Goal: Task Accomplishment & Management: Use online tool/utility

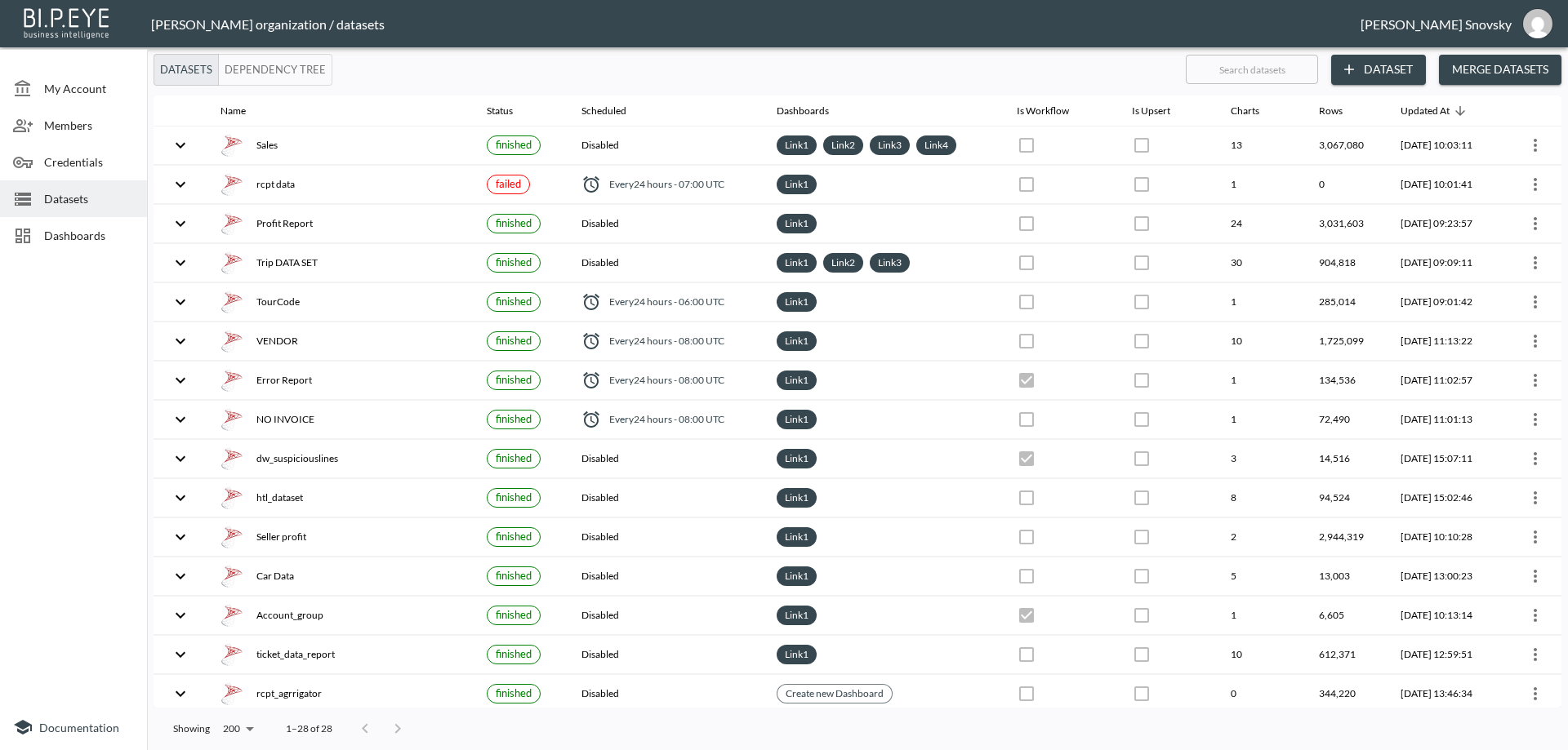
click at [1195, 18] on div "[PERSON_NAME] organization / datasets" at bounding box center [756, 24] width 1209 height 15
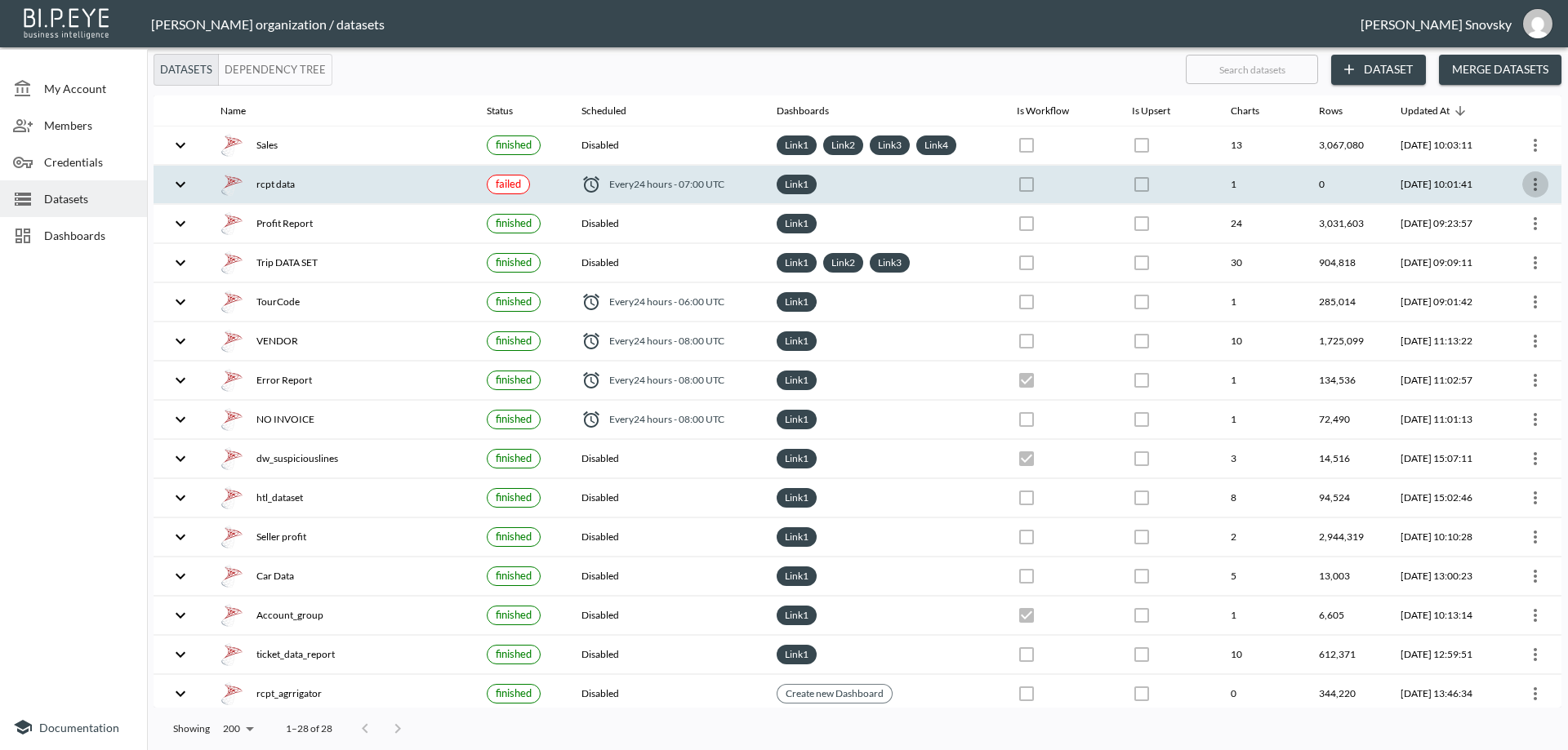
click at [1525, 177] on icon "more" at bounding box center [1535, 185] width 19 height 19
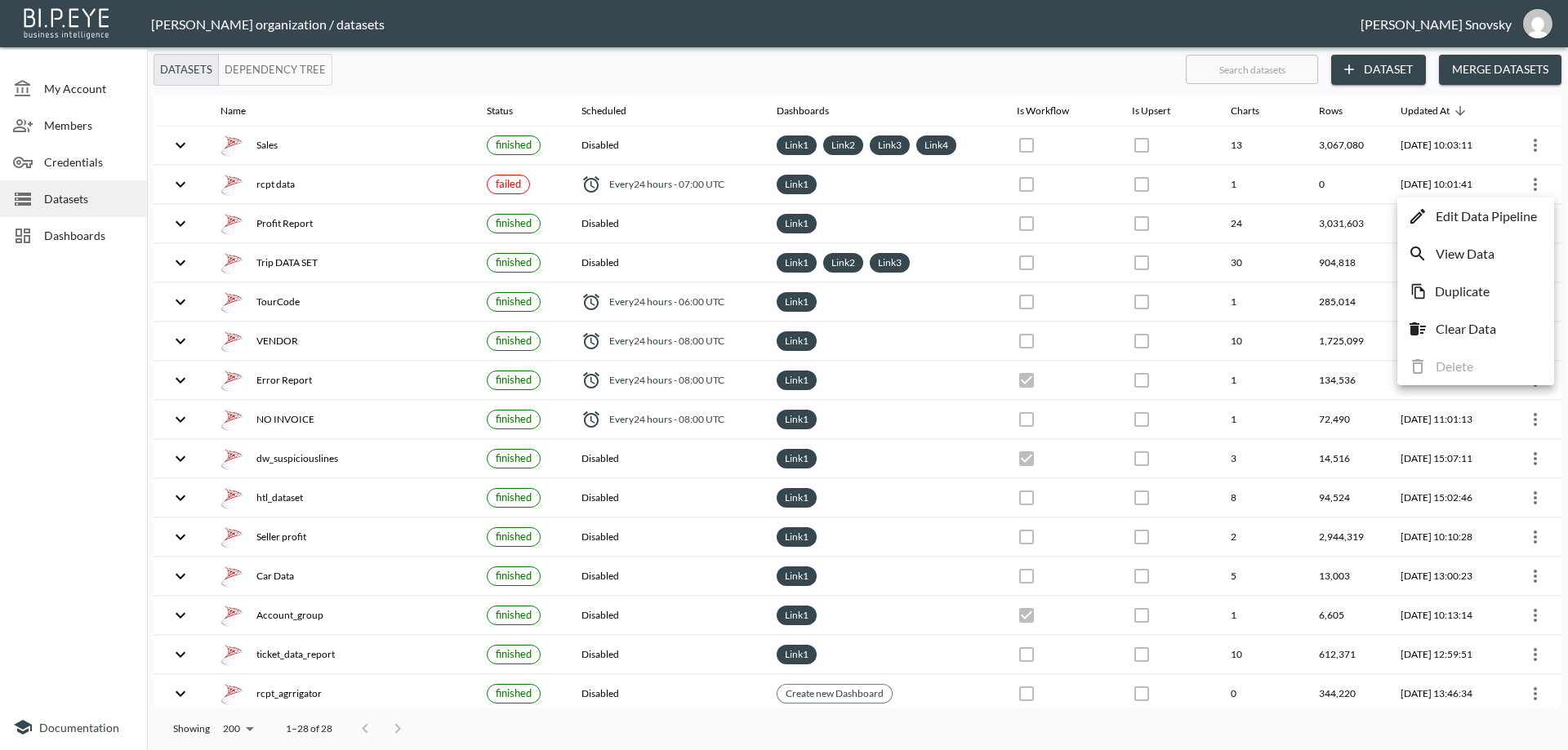
click at [1512, 209] on p "Edit Data Pipeline" at bounding box center [1486, 216] width 101 height 19
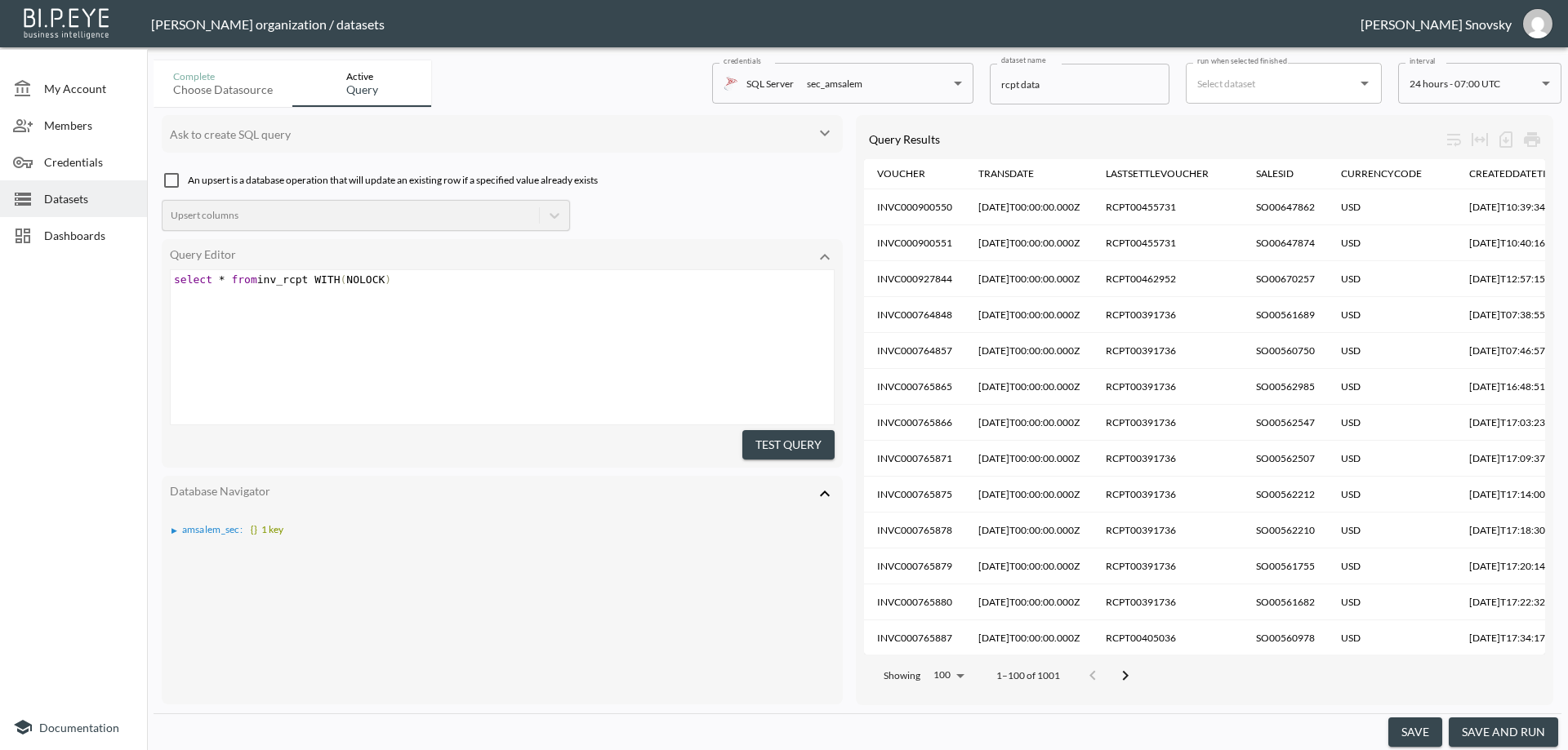
click at [1493, 733] on button "save and run" at bounding box center [1503, 733] width 109 height 31
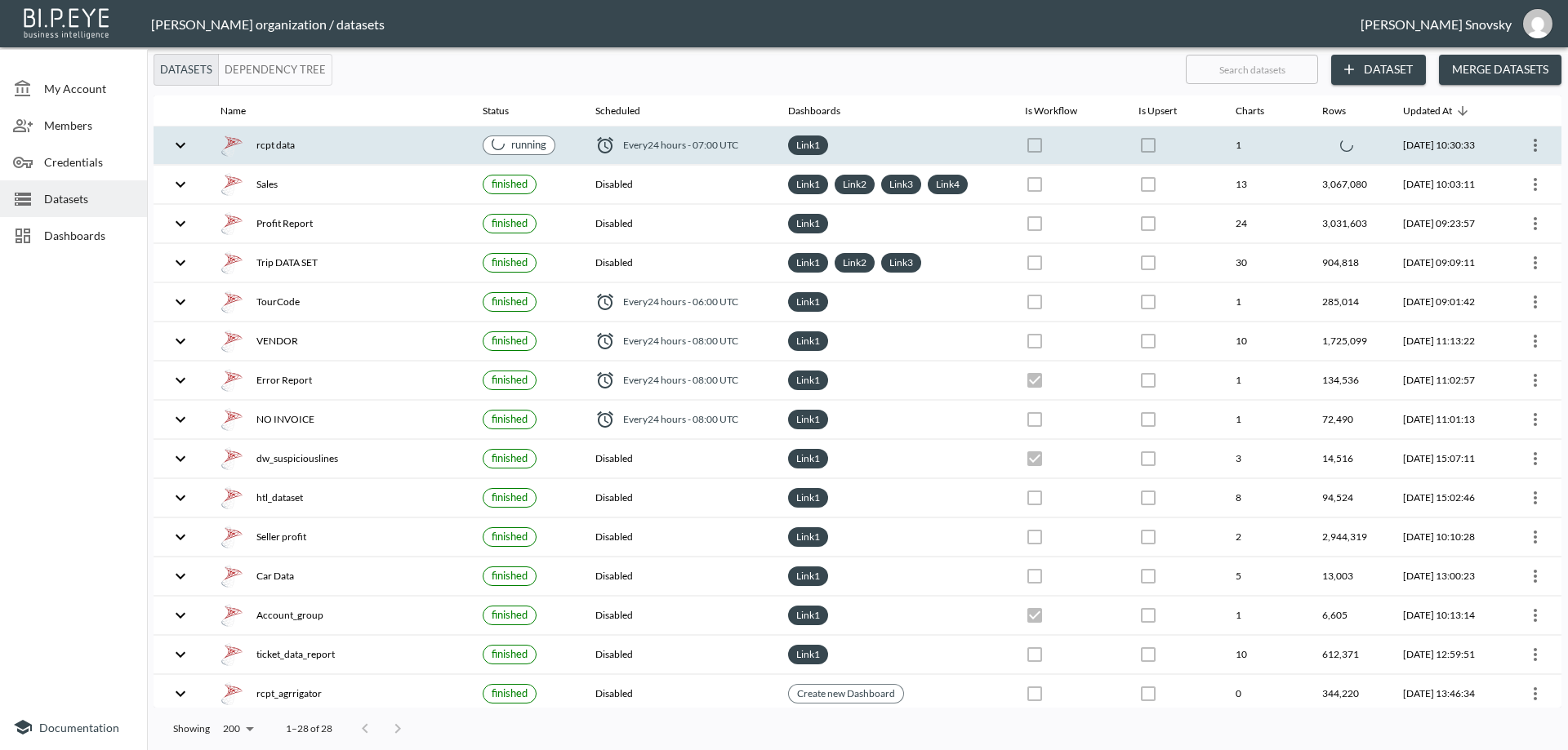
click at [432, 152] on div "rcpt data" at bounding box center [338, 145] width 236 height 23
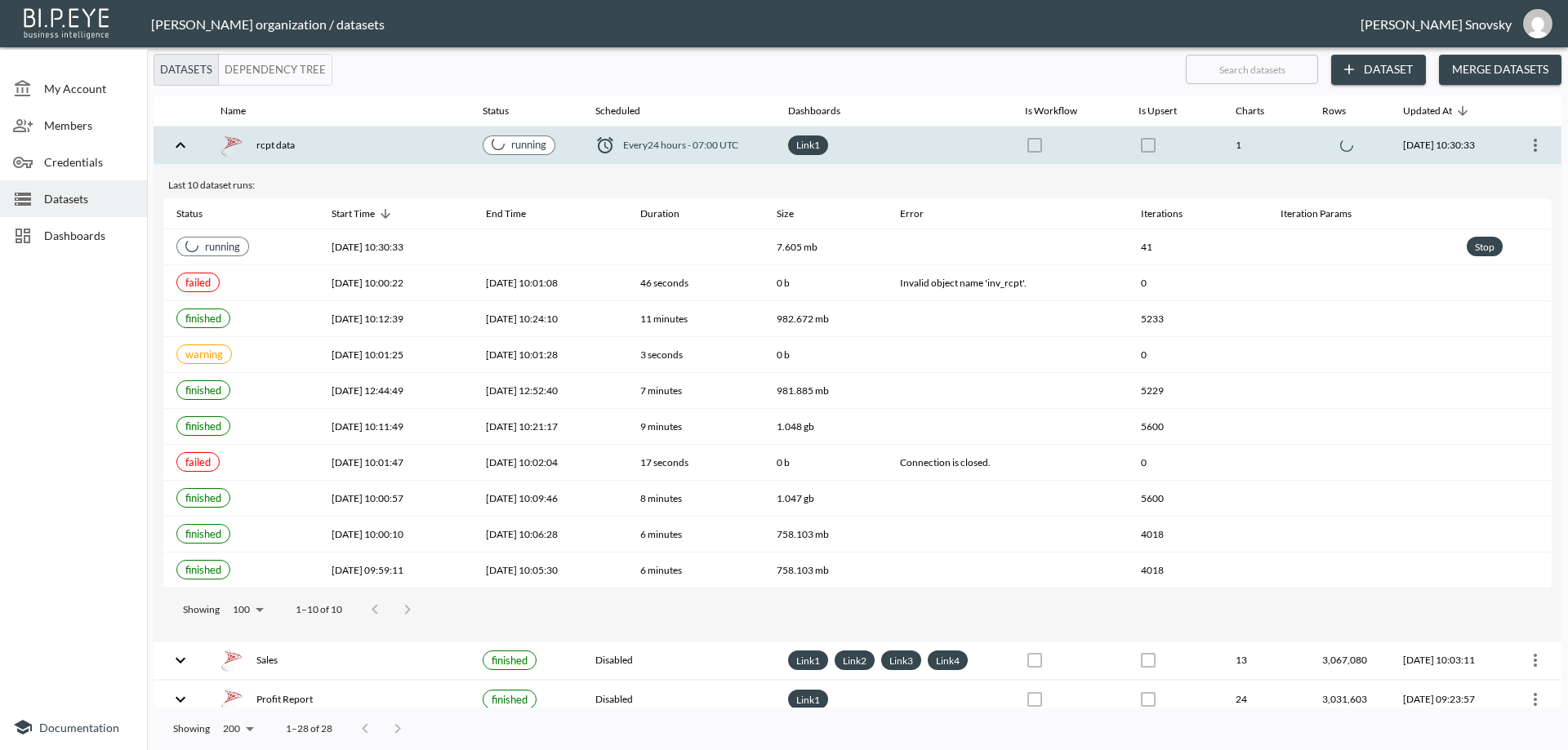
click at [431, 152] on div "rcpt data" at bounding box center [338, 145] width 236 height 23
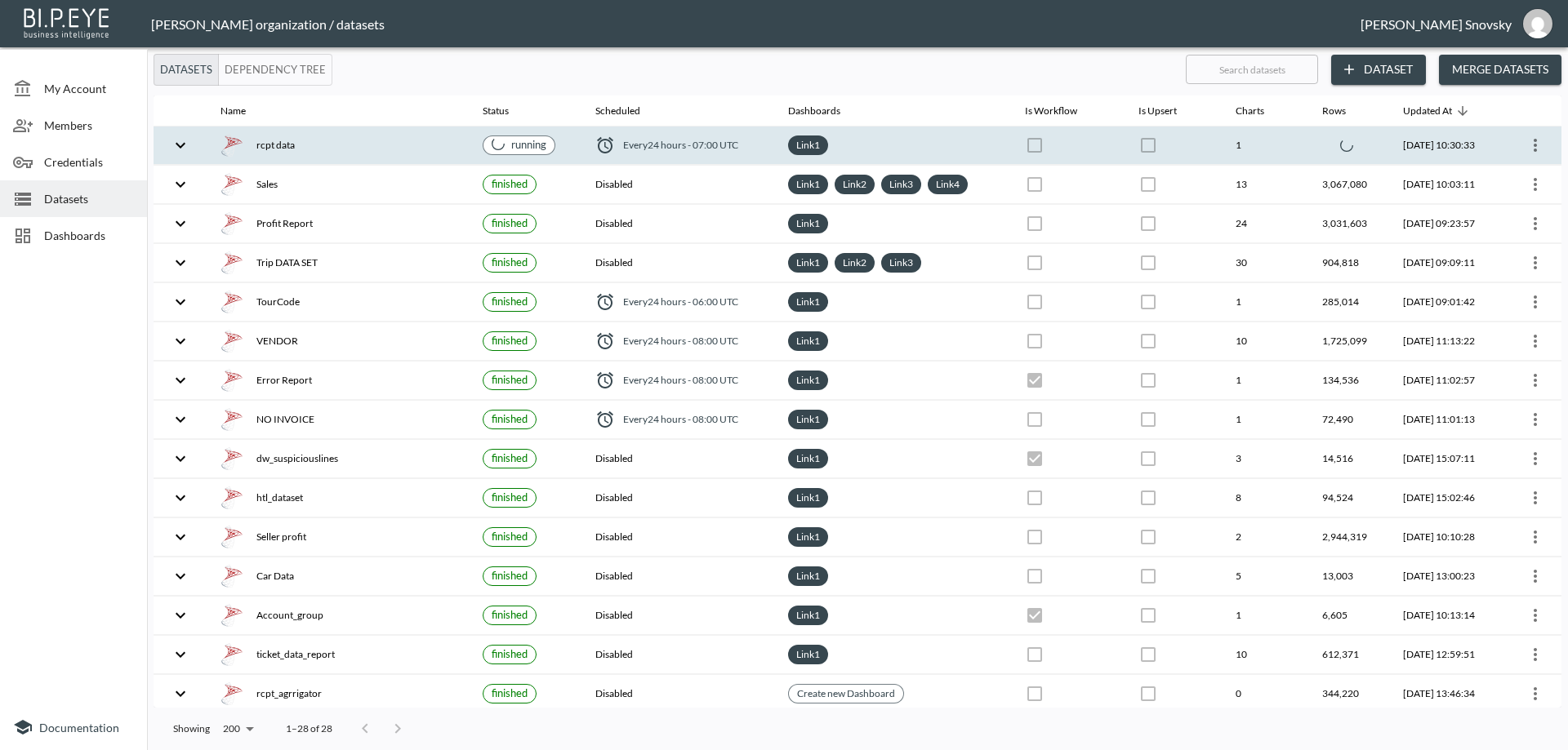
click at [431, 152] on div "rcpt data" at bounding box center [338, 145] width 236 height 23
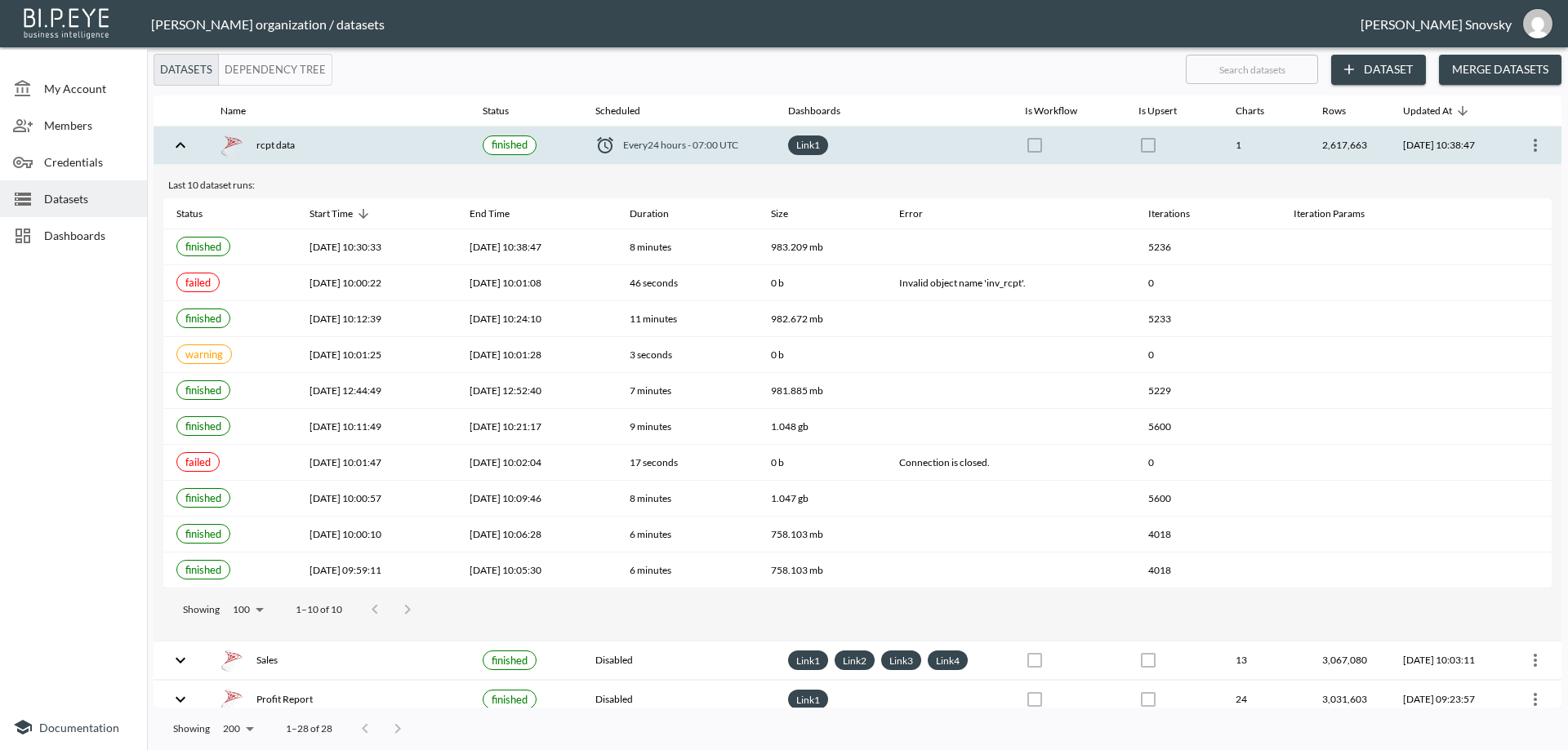
checkbox input "true"
checkbox input "false"
checkbox input "true"
